Goal: Check status: Check status

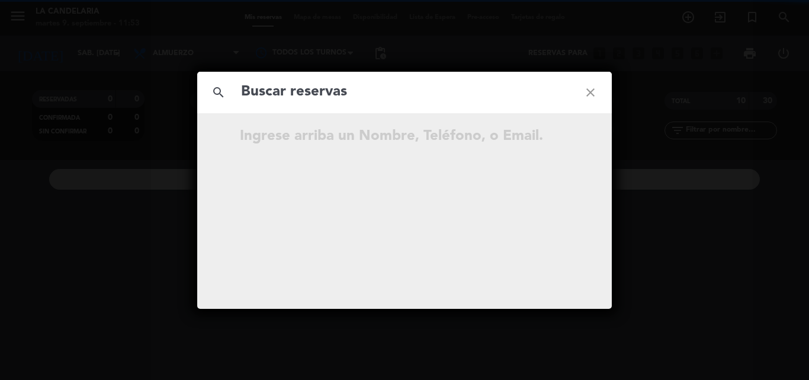
click at [298, 92] on input "text" at bounding box center [404, 92] width 329 height 24
type input "Unqxl6"
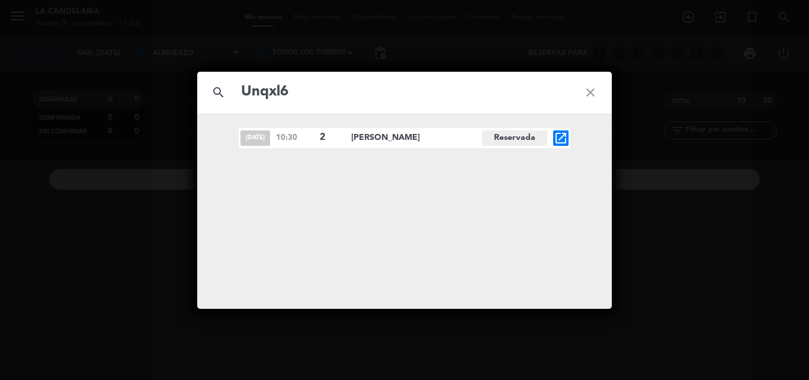
click at [559, 136] on icon "open_in_new" at bounding box center [561, 138] width 14 height 14
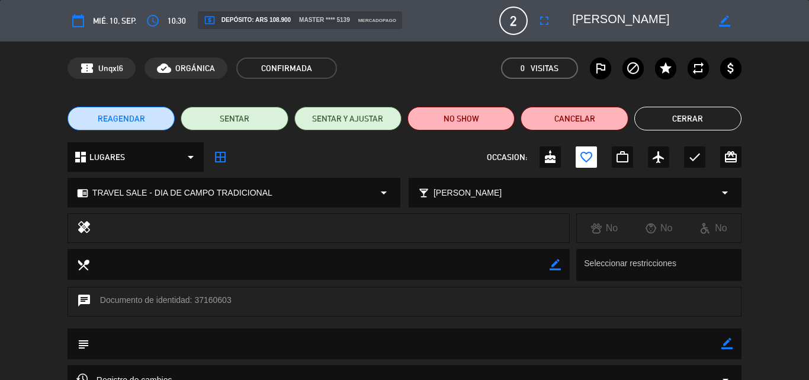
drag, startPoint x: 196, startPoint y: 296, endPoint x: 231, endPoint y: 296, distance: 35.0
click at [231, 296] on div "chat Documento de identidad: 37160603" at bounding box center [405, 302] width 674 height 30
copy div "37160603"
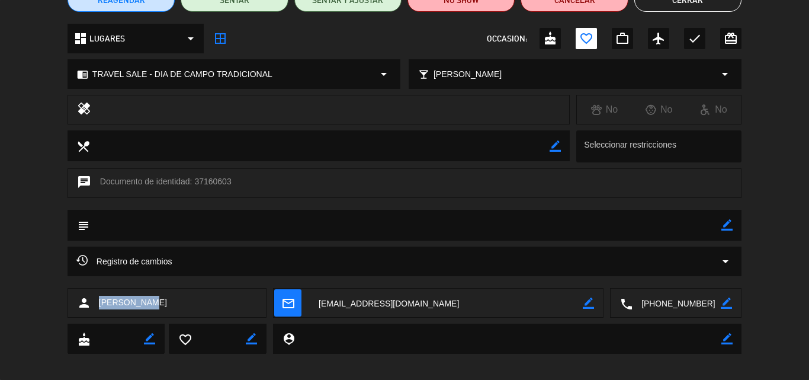
drag, startPoint x: 98, startPoint y: 298, endPoint x: 155, endPoint y: 303, distance: 56.5
click at [155, 303] on div "person [PERSON_NAME]" at bounding box center [167, 303] width 199 height 30
copy span "[PERSON_NAME]"
click at [378, 370] on div "calendar_today mié. 10, sep. access_time 10:30 local_atm Depósito: ARS 108.900 …" at bounding box center [404, 190] width 809 height 380
click at [377, 305] on textarea at bounding box center [446, 304] width 273 height 30
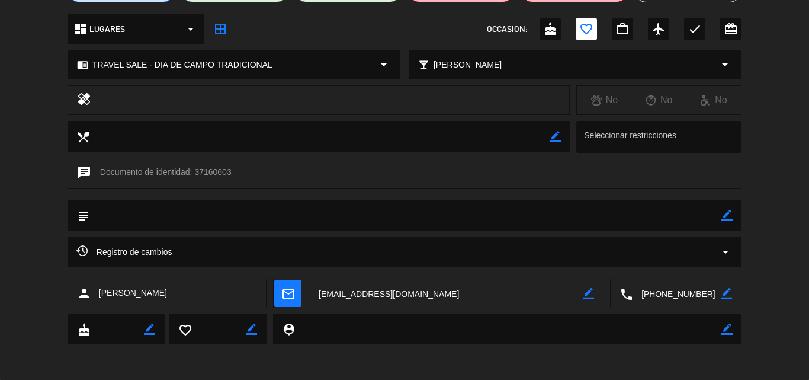
scroll to position [0, 0]
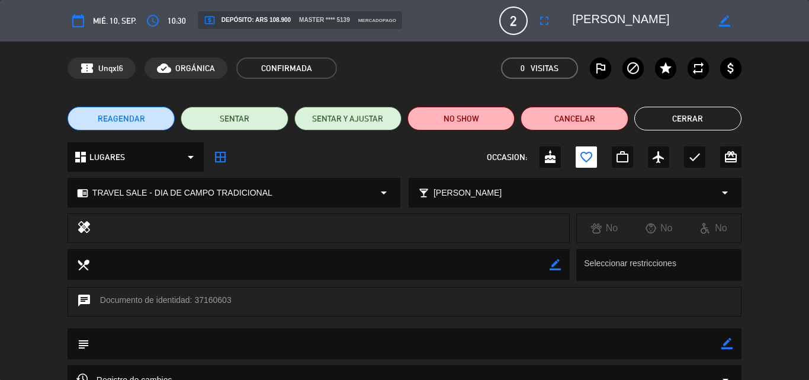
click at [723, 343] on icon "border_color" at bounding box center [727, 343] width 11 height 11
click at [197, 347] on textarea at bounding box center [405, 343] width 632 height 30
paste textarea "B 0007-00006148"
type textarea "B 0007-00006148"
click at [725, 343] on icon at bounding box center [727, 343] width 11 height 11
